Goal: Task Accomplishment & Management: Use online tool/utility

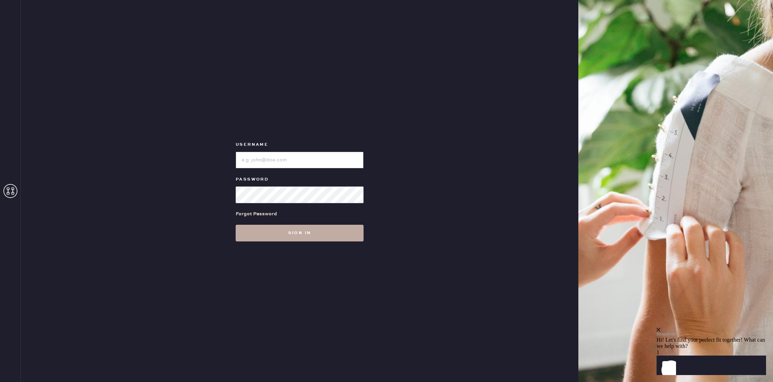
type input "reformationflatiron"
click at [299, 236] on button "Sign in" at bounding box center [300, 233] width 128 height 17
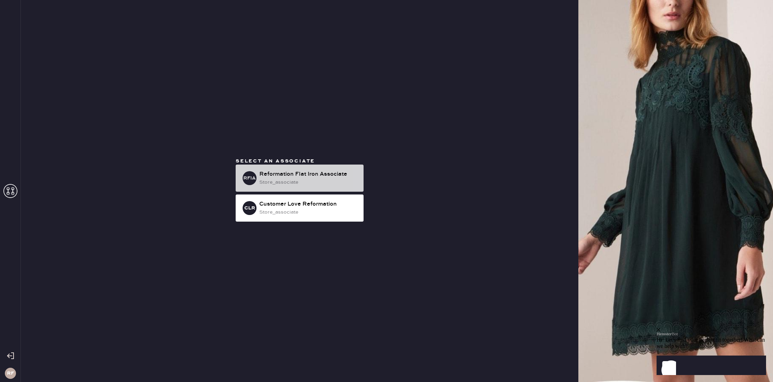
click at [298, 177] on div "Reformation Flat Iron Associate" at bounding box center [308, 174] width 99 height 8
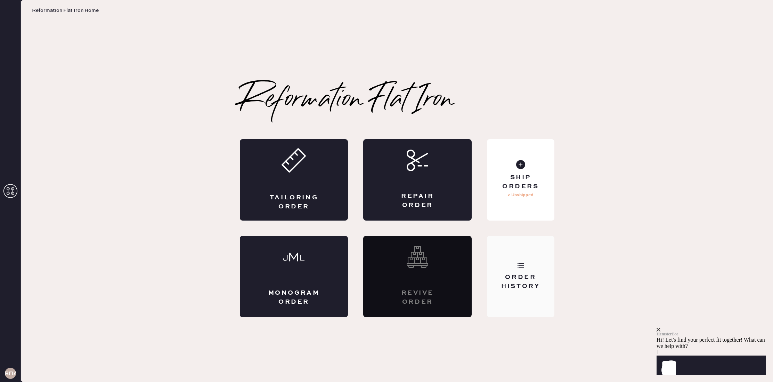
click at [519, 266] on icon at bounding box center [520, 265] width 7 height 7
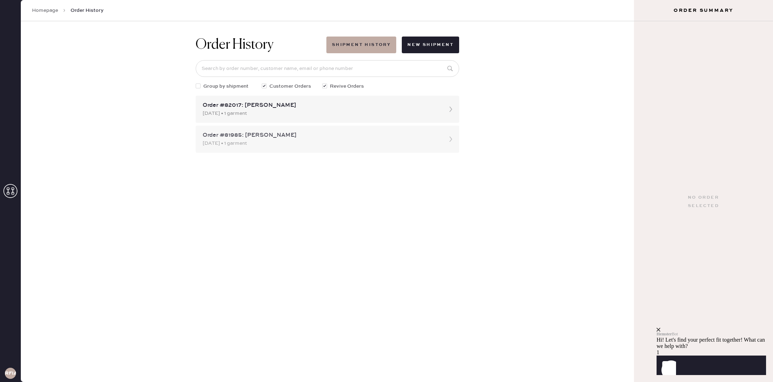
click at [304, 139] on div "[DATE] • 1 garment" at bounding box center [321, 143] width 237 height 8
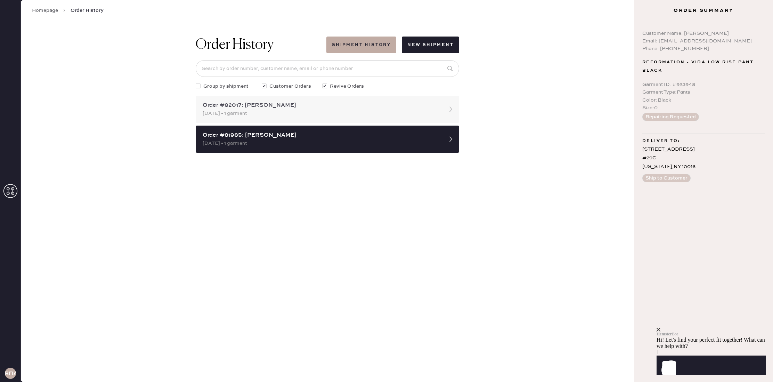
click at [292, 118] on div "Order #82017: [PERSON_NAME] [DATE] • 1 garment" at bounding box center [328, 109] width 264 height 27
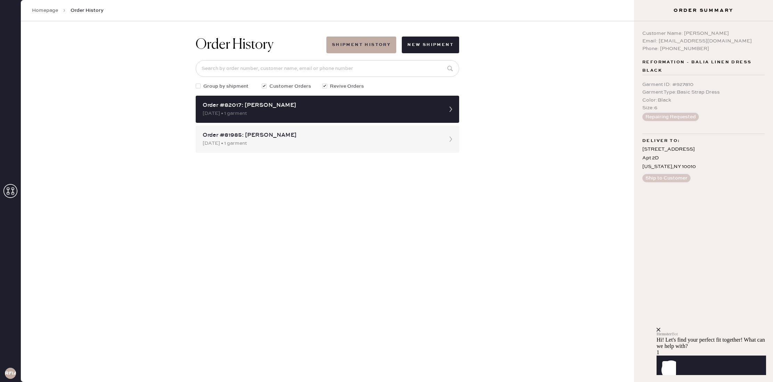
drag, startPoint x: 9, startPoint y: 188, endPoint x: 31, endPoint y: 184, distance: 22.3
click at [10, 187] on icon at bounding box center [10, 191] width 14 height 14
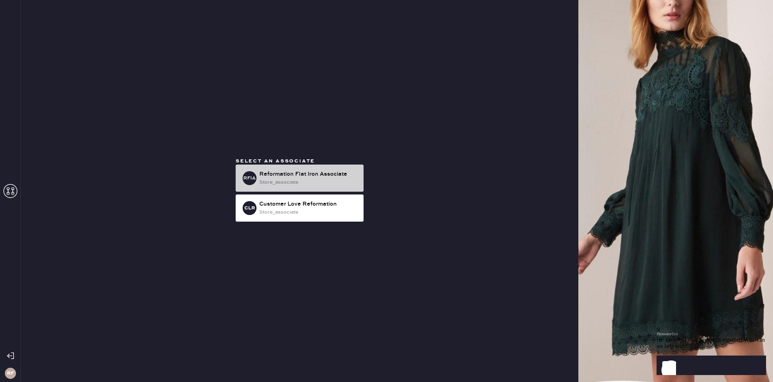
drag, startPoint x: 334, startPoint y: 183, endPoint x: 348, endPoint y: 179, distance: 14.4
click at [334, 183] on div "store_associate" at bounding box center [308, 182] width 99 height 8
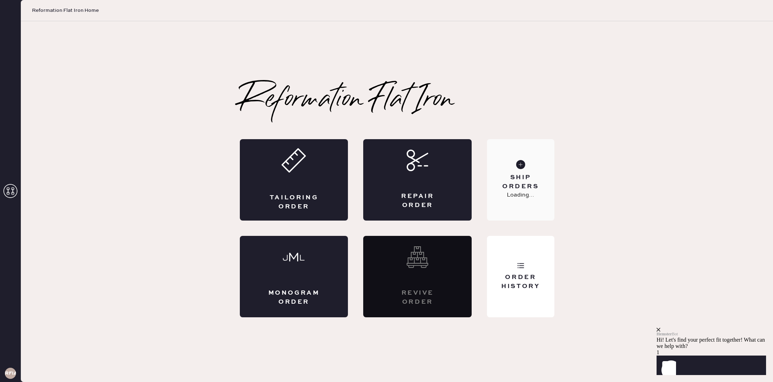
click at [513, 192] on p "Loading..." at bounding box center [520, 195] width 27 height 8
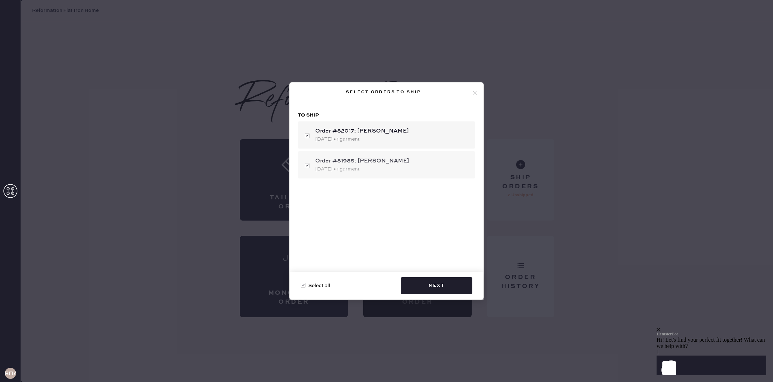
click at [312, 165] on div "Order #81985: [PERSON_NAME] [DATE] • 1 garment" at bounding box center [386, 164] width 177 height 27
checkbox input "false"
click at [453, 281] on button "Next" at bounding box center [437, 285] width 72 height 17
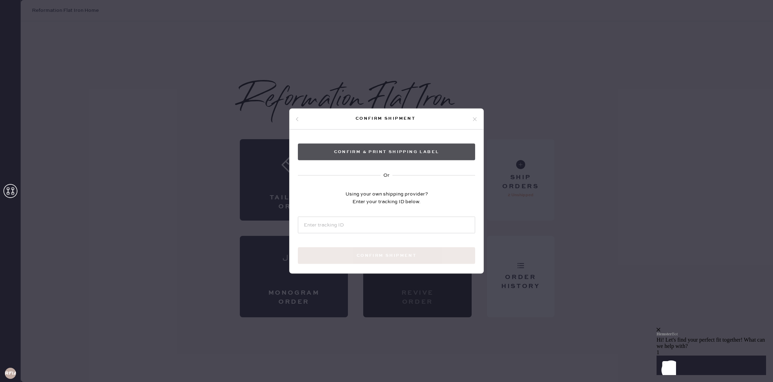
click at [405, 149] on button "Confirm & Print shipping label" at bounding box center [386, 152] width 177 height 17
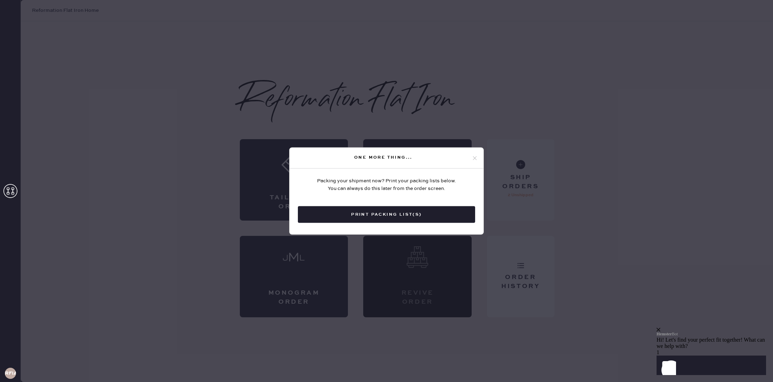
click at [376, 213] on button "Print Packing List(s)" at bounding box center [386, 214] width 177 height 17
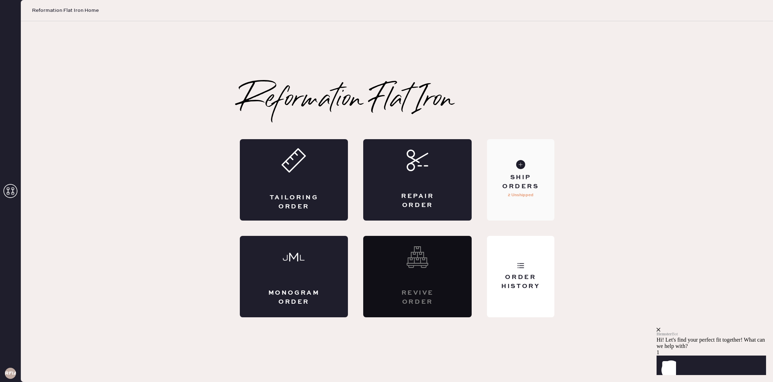
click at [526, 209] on div "Ship Orders 2 Unshipped" at bounding box center [520, 179] width 67 height 81
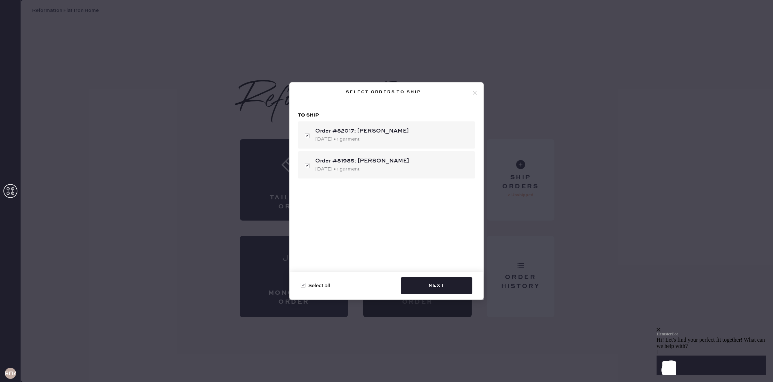
click at [393, 241] on div "To ship Order #82017: [PERSON_NAME] [DATE] • 1 garment Order #81985: [PERSON_NA…" at bounding box center [387, 190] width 194 height 174
checkbox input "true"
click at [477, 91] on icon at bounding box center [475, 93] width 6 height 6
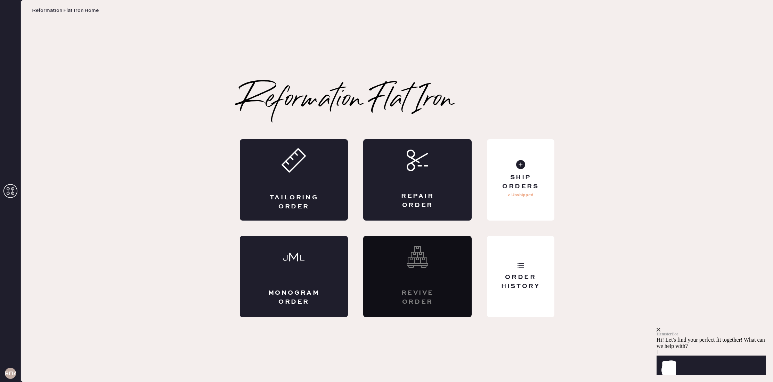
click at [5, 195] on icon at bounding box center [10, 191] width 14 height 14
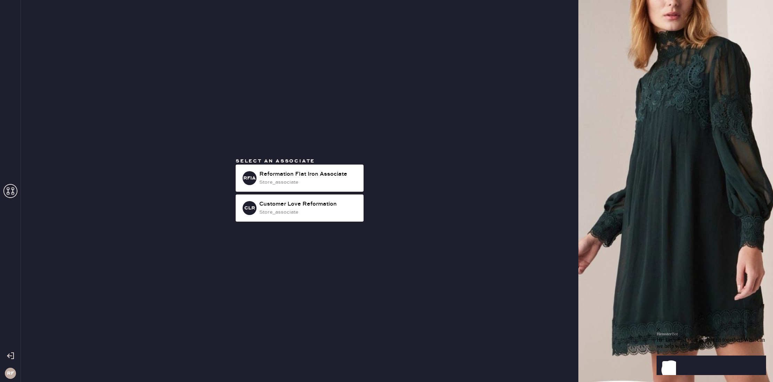
click at [11, 357] on icon at bounding box center [10, 355] width 7 height 7
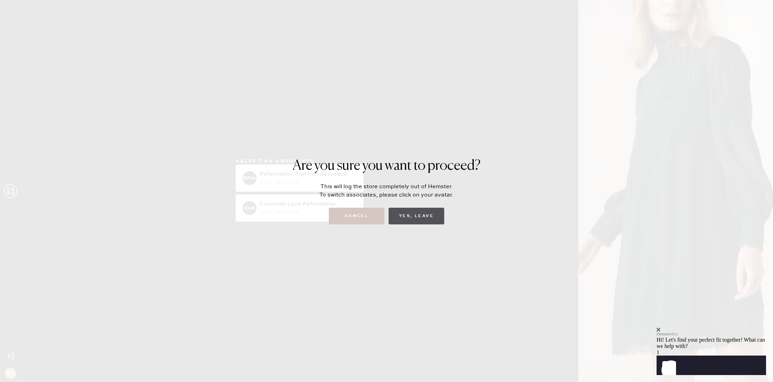
click at [412, 212] on button "Yes, Leave" at bounding box center [417, 216] width 56 height 17
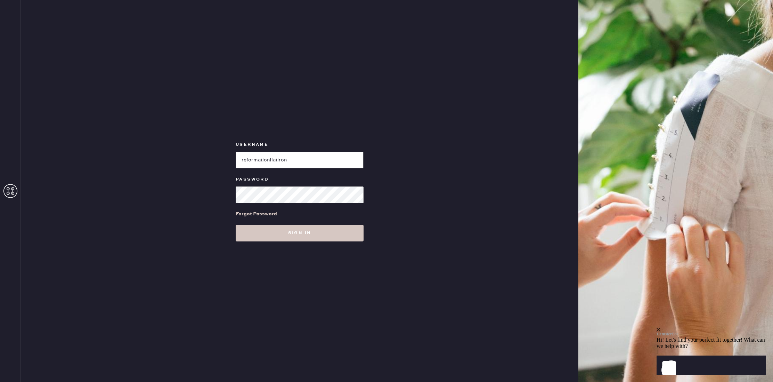
click at [324, 160] on input "loginName" at bounding box center [300, 160] width 128 height 17
type input "reformationuppereastside"
click at [299, 236] on button "Sign in" at bounding box center [300, 233] width 128 height 17
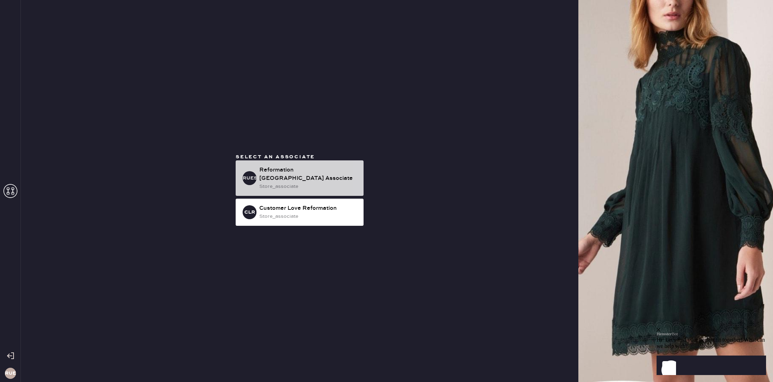
click at [302, 185] on div "store_associate" at bounding box center [308, 187] width 99 height 8
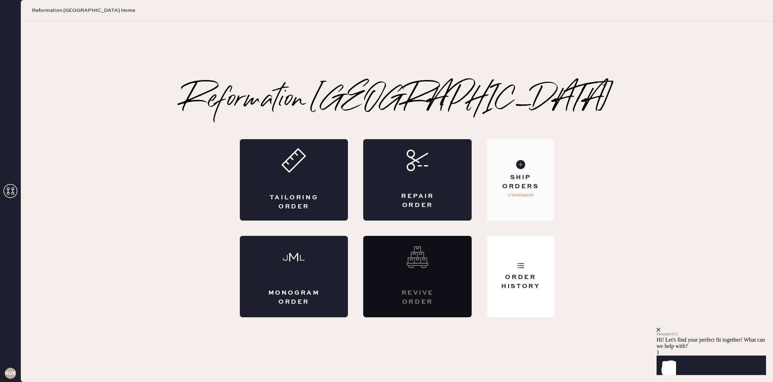
click at [512, 193] on p "3 Unshipped" at bounding box center [521, 195] width 26 height 8
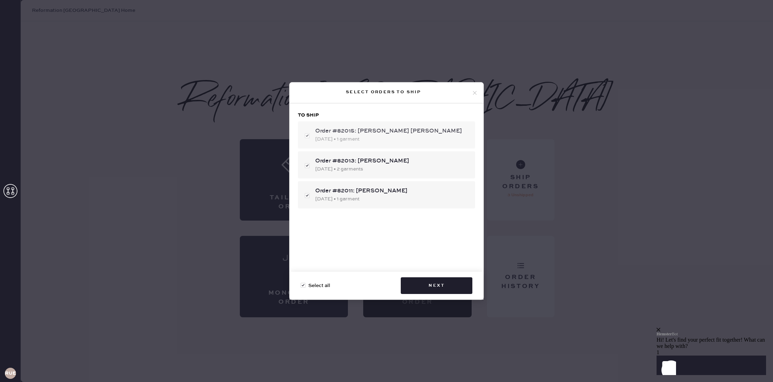
drag, startPoint x: 311, startPoint y: 135, endPoint x: 316, endPoint y: 141, distance: 8.4
click at [311, 135] on div "Order #82015: [PERSON_NAME] [PERSON_NAME] [DATE] • 1 garment" at bounding box center [386, 134] width 177 height 27
checkbox input "false"
drag, startPoint x: 450, startPoint y: 289, endPoint x: 696, endPoint y: 196, distance: 263.0
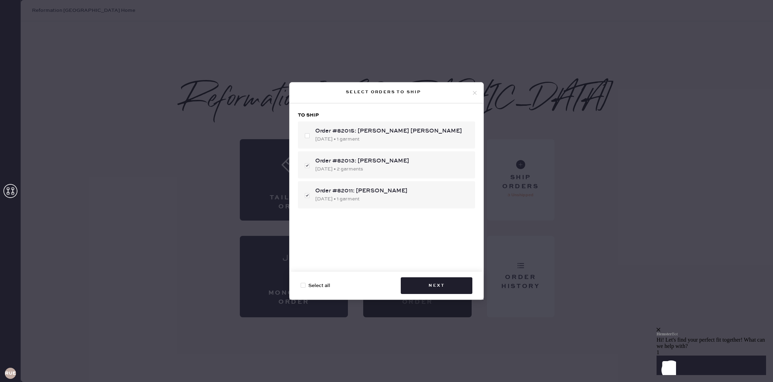
click at [696, 196] on div "Select orders to ship To ship Order #82015: [PERSON_NAME] [PERSON_NAME] [DATE] …" at bounding box center [386, 191] width 773 height 382
click at [433, 282] on button "Next" at bounding box center [437, 285] width 72 height 17
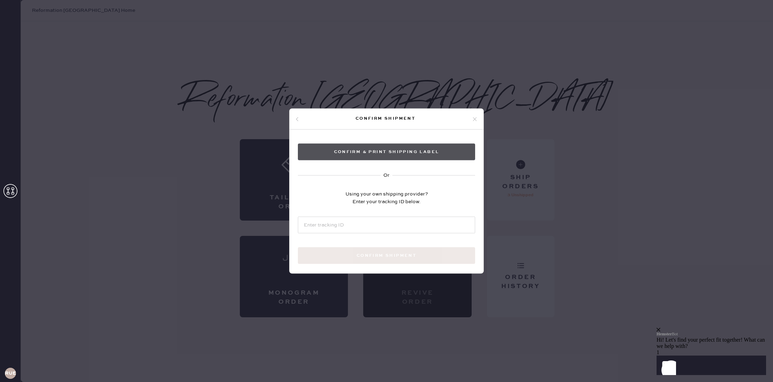
click at [395, 152] on button "Confirm & Print shipping label" at bounding box center [386, 152] width 177 height 17
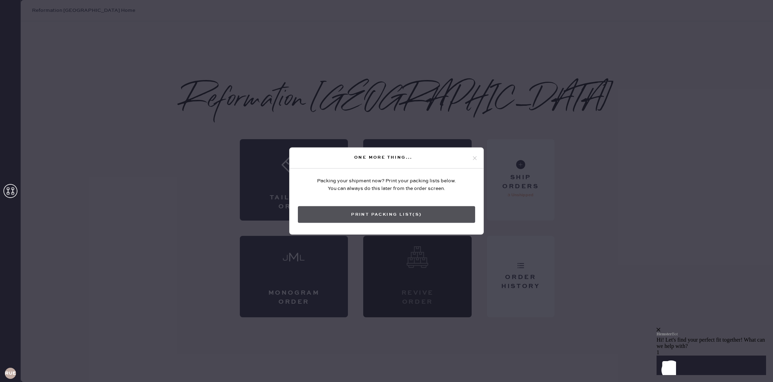
click at [417, 208] on button "Print Packing List(s)" at bounding box center [386, 214] width 177 height 17
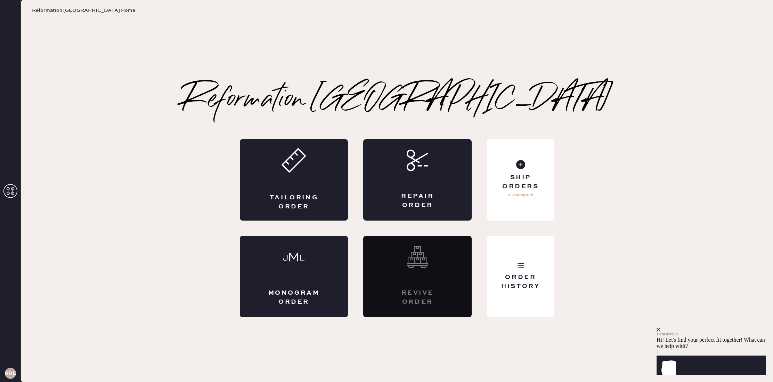
drag, startPoint x: 585, startPoint y: 289, endPoint x: 577, endPoint y: 285, distance: 9.0
click at [585, 287] on div "Reformation Upper East Side Packing slip Order # 82013 Customer information # 8…" at bounding box center [397, 201] width 753 height 231
click at [506, 181] on div "Ship Orders" at bounding box center [521, 181] width 56 height 17
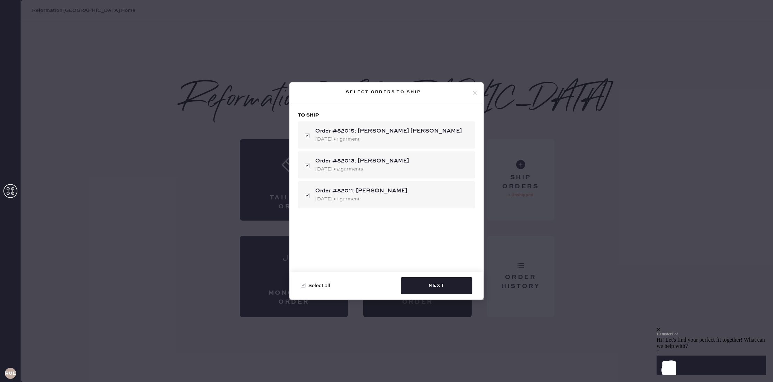
checkbox input "true"
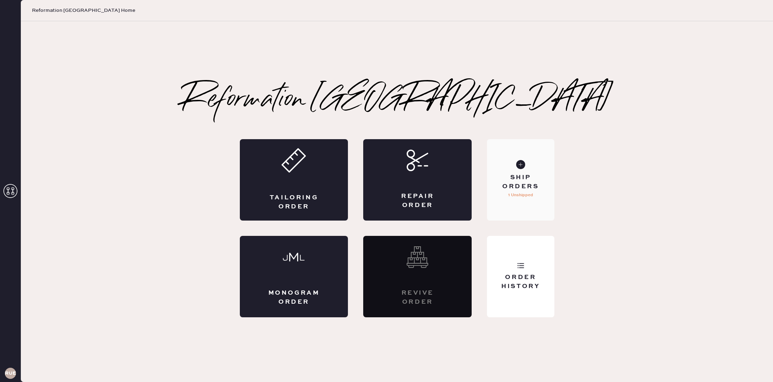
click at [522, 204] on div "Ship Orders 1 Unshipped" at bounding box center [520, 179] width 67 height 81
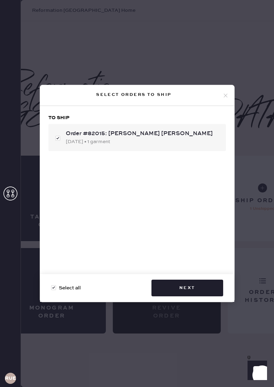
click at [8, 378] on h3 "RUESA" at bounding box center [10, 378] width 11 height 5
drag, startPoint x: 226, startPoint y: 95, endPoint x: 222, endPoint y: 98, distance: 5.4
click at [225, 95] on icon at bounding box center [225, 96] width 6 height 6
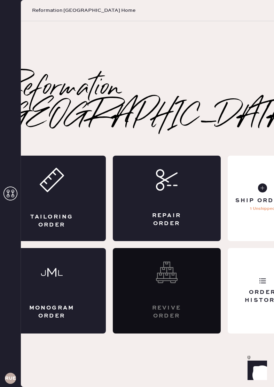
click at [8, 381] on div "RUESA" at bounding box center [10, 378] width 11 height 11
click at [12, 381] on h3 "RUESA" at bounding box center [10, 378] width 11 height 5
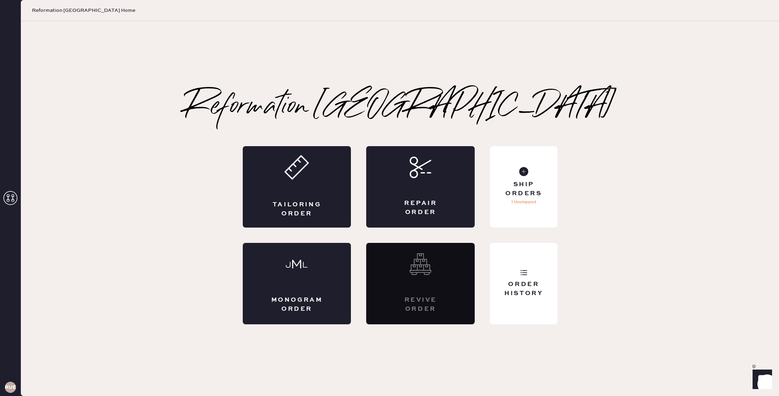
click at [14, 381] on div "RUESA" at bounding box center [10, 386] width 21 height 17
click at [10, 381] on h3 "RUESA" at bounding box center [10, 387] width 11 height 5
drag, startPoint x: 8, startPoint y: 386, endPoint x: 98, endPoint y: 330, distance: 105.6
click at [15, 380] on div "RUESA" at bounding box center [10, 386] width 21 height 17
click at [9, 201] on icon at bounding box center [10, 198] width 14 height 14
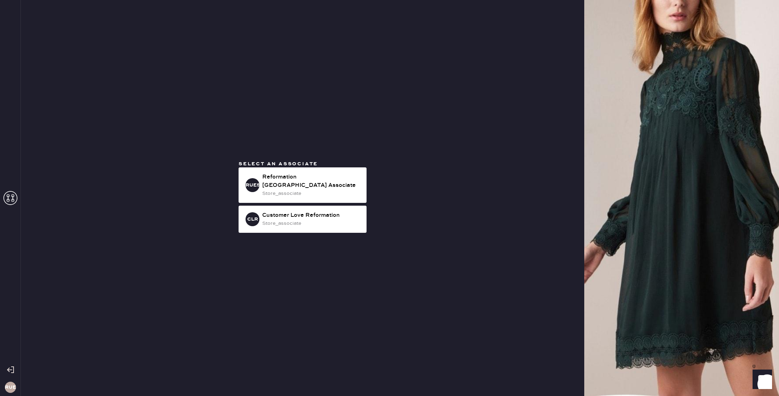
click at [12, 373] on div at bounding box center [10, 369] width 21 height 17
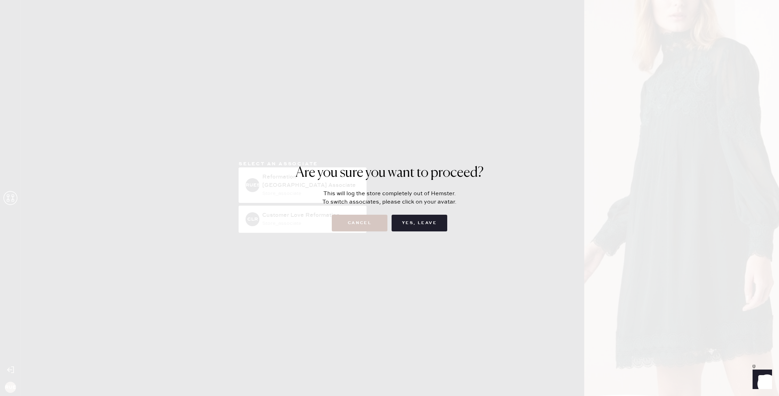
click at [405, 214] on div "Are you sure you want to proceed? This will log the store completely out of Hem…" at bounding box center [390, 197] width 188 height 67
click at [406, 217] on button "Yes, Leave" at bounding box center [420, 223] width 56 height 17
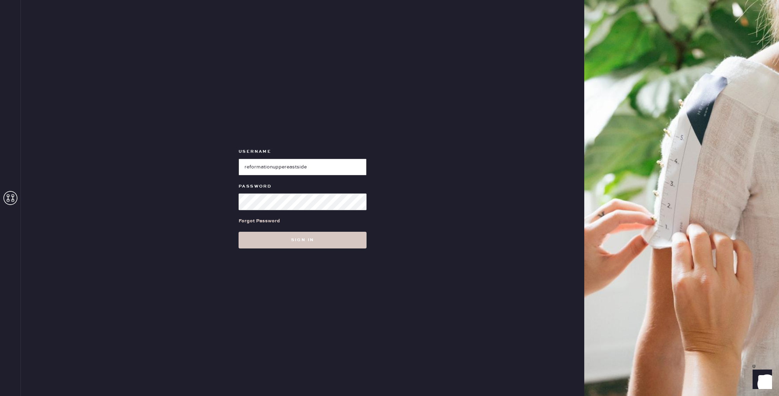
click at [291, 169] on input "loginName" at bounding box center [303, 167] width 128 height 17
type input "reformationflatiron"
click at [305, 234] on button "Sign in" at bounding box center [303, 240] width 128 height 17
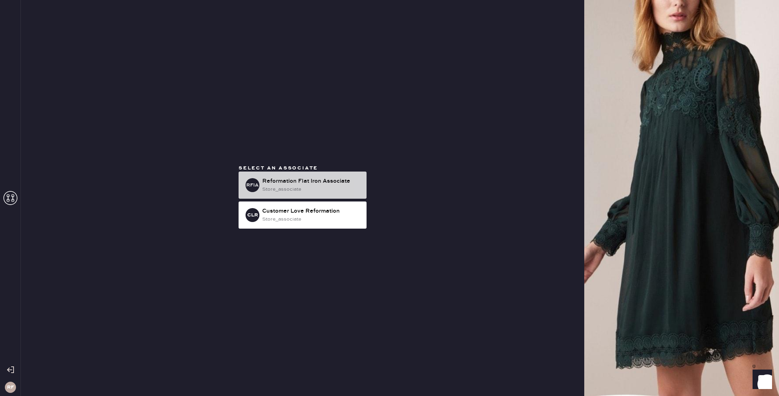
click at [306, 186] on div "store_associate" at bounding box center [311, 189] width 99 height 8
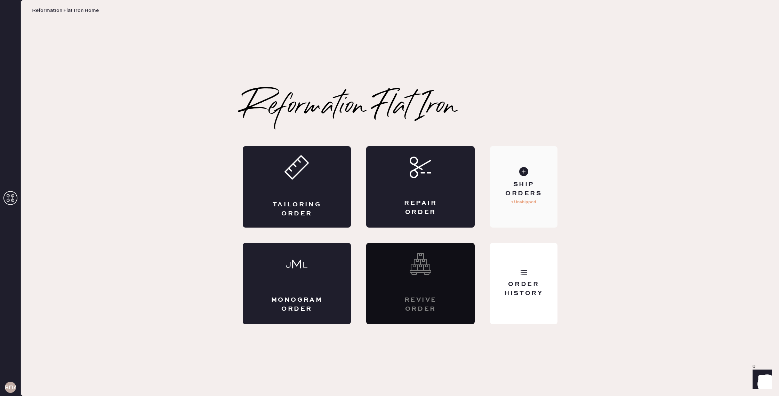
click at [547, 198] on div "Ship Orders 1 Unshipped" at bounding box center [523, 186] width 67 height 81
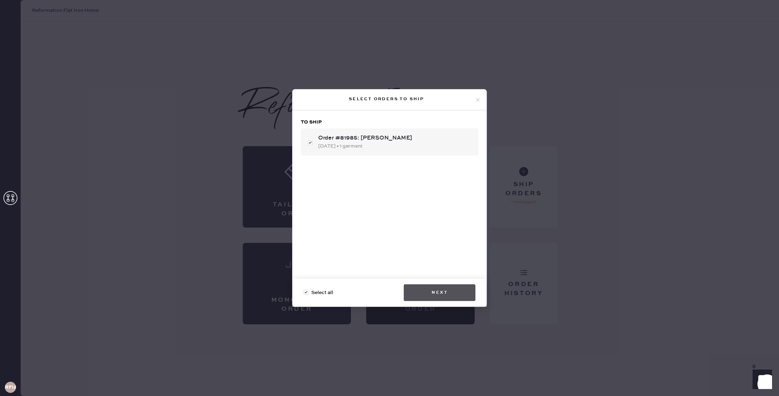
click at [447, 295] on button "Next" at bounding box center [440, 292] width 72 height 17
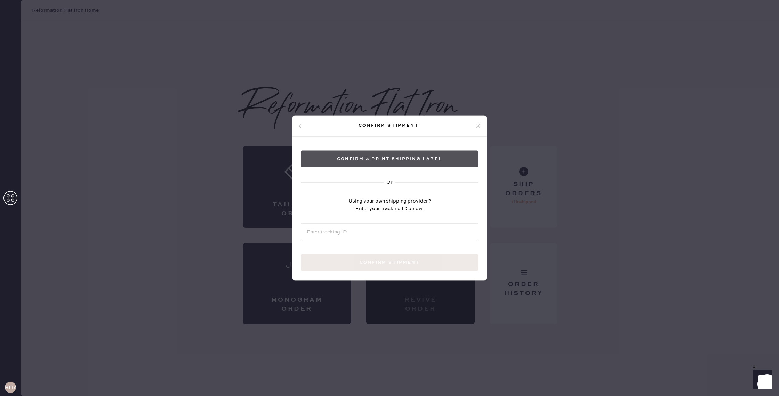
click at [376, 158] on button "Confirm & Print shipping label" at bounding box center [389, 159] width 177 height 17
